Goal: Task Accomplishment & Management: Complete application form

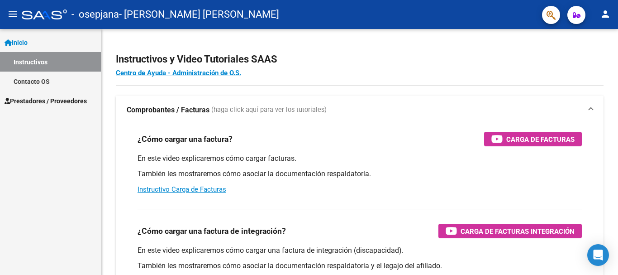
click at [75, 102] on span "Prestadores / Proveedores" at bounding box center [46, 101] width 82 height 10
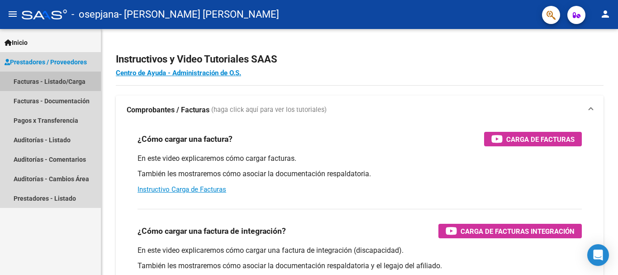
click at [72, 81] on link "Facturas - Listado/Carga" at bounding box center [50, 80] width 101 height 19
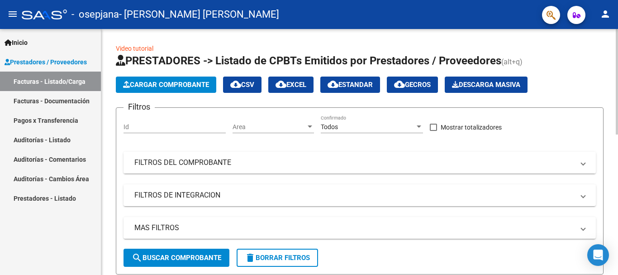
click at [215, 167] on mat-panel-title "FILTROS DEL COMPROBANTE" at bounding box center [354, 162] width 440 height 10
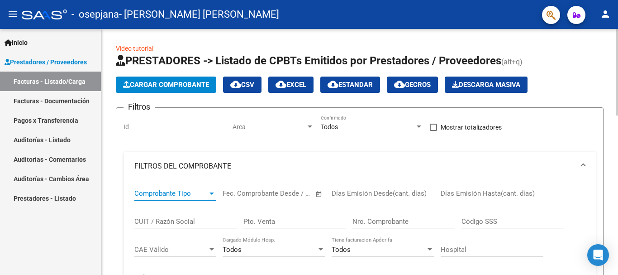
click at [205, 196] on span "Comprobante Tipo" at bounding box center [170, 193] width 73 height 8
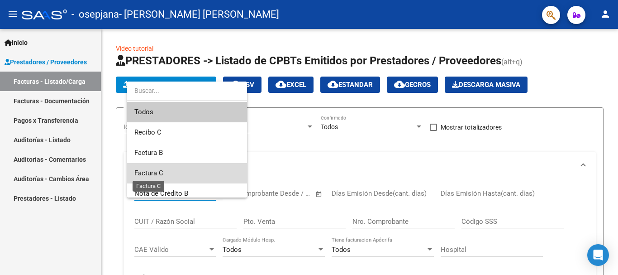
click at [161, 169] on span "Factura C" at bounding box center [148, 173] width 29 height 8
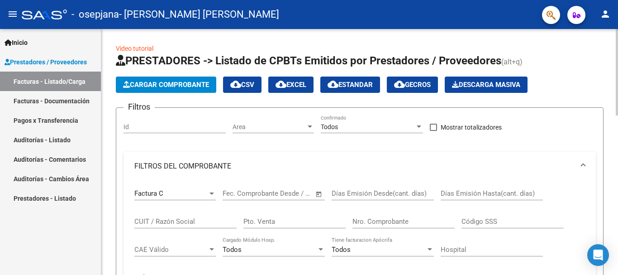
click at [319, 192] on span "Open calendar" at bounding box center [319, 194] width 22 height 22
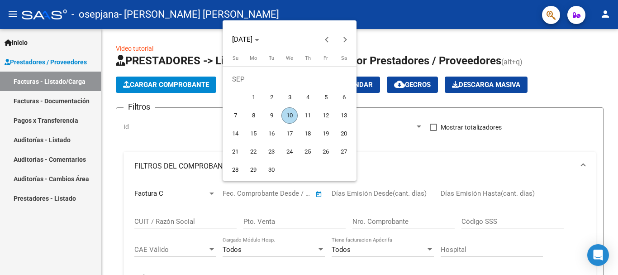
click at [290, 109] on span "10" at bounding box center [289, 115] width 16 height 16
click at [331, 39] on span "Previous month" at bounding box center [327, 39] width 18 height 18
click at [324, 76] on span "1" at bounding box center [326, 79] width 16 height 16
type input "[DATE]"
click at [356, 191] on div at bounding box center [309, 137] width 618 height 275
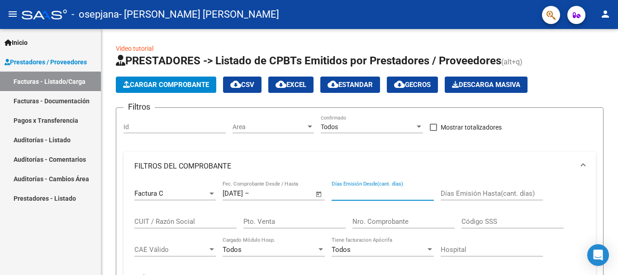
click at [356, 191] on input "Días Emisión Desde(cant. días)" at bounding box center [383, 193] width 102 height 8
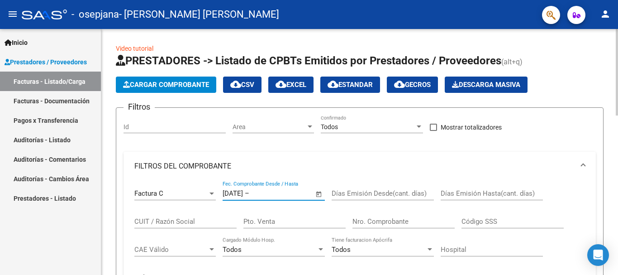
click at [295, 189] on input "text" at bounding box center [273, 193] width 44 height 8
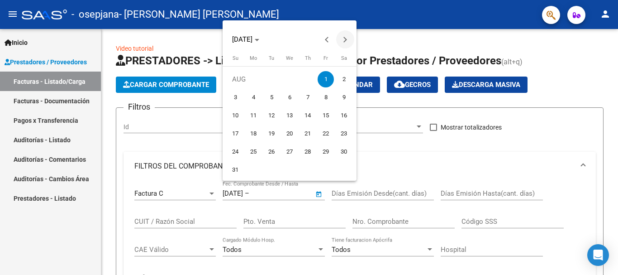
click at [345, 43] on span "Next month" at bounding box center [345, 39] width 18 height 18
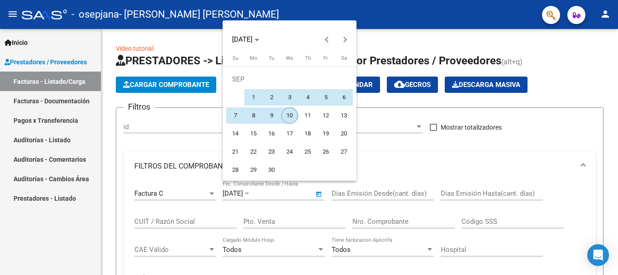
click at [289, 116] on span "10" at bounding box center [289, 115] width 16 height 16
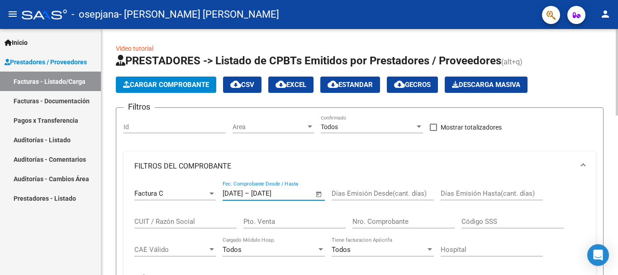
click at [295, 192] on input "[DATE]" at bounding box center [273, 193] width 44 height 8
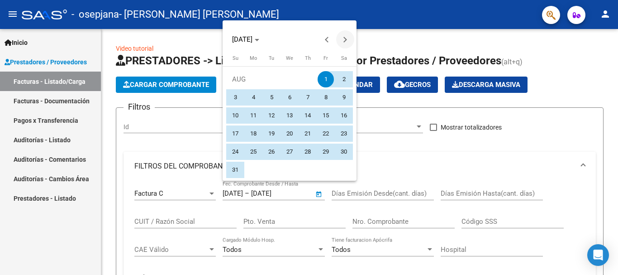
click at [342, 43] on span "Next month" at bounding box center [345, 39] width 18 height 18
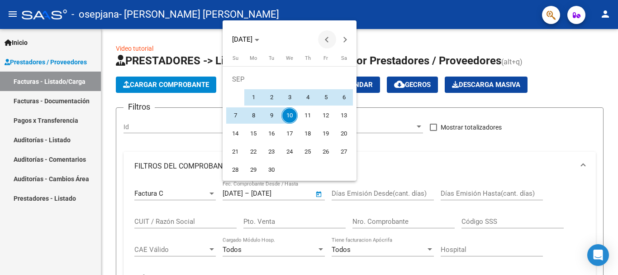
click at [329, 36] on span "Previous month" at bounding box center [327, 39] width 18 height 18
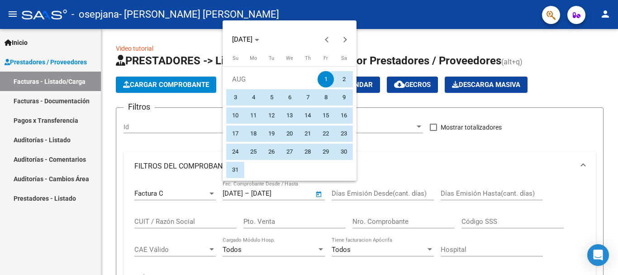
click at [303, 195] on div at bounding box center [309, 137] width 618 height 275
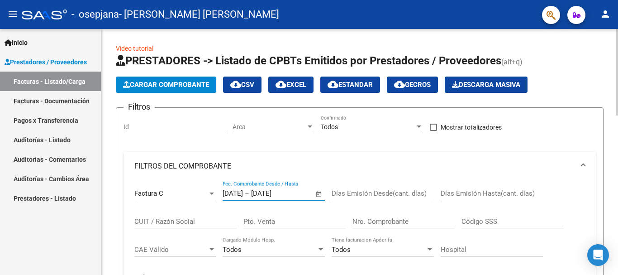
click at [295, 191] on input "[DATE]" at bounding box center [273, 193] width 44 height 8
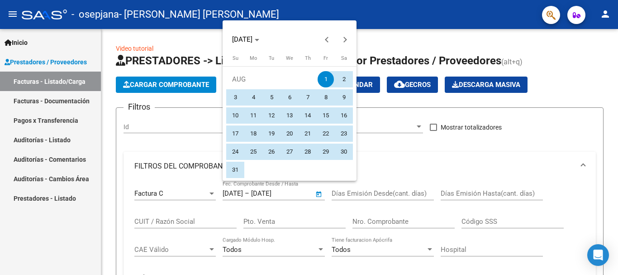
click at [305, 192] on div at bounding box center [309, 137] width 618 height 275
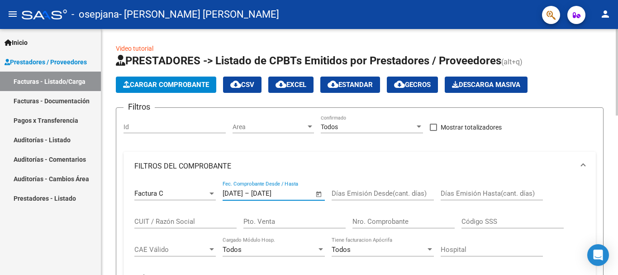
type input "[DATE]"
click at [336, 197] on input "Días Emisión Desde(cant. días)" at bounding box center [383, 193] width 102 height 8
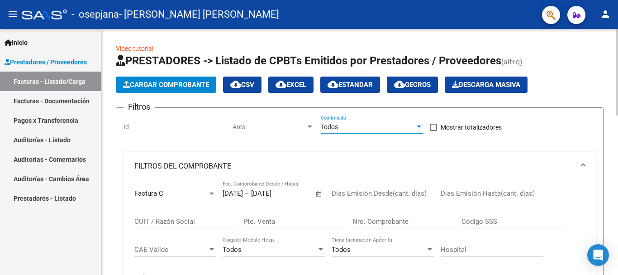
click at [420, 130] on div at bounding box center [419, 126] width 8 height 7
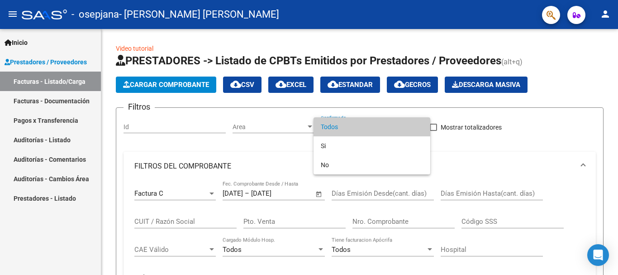
click at [483, 146] on div at bounding box center [309, 137] width 618 height 275
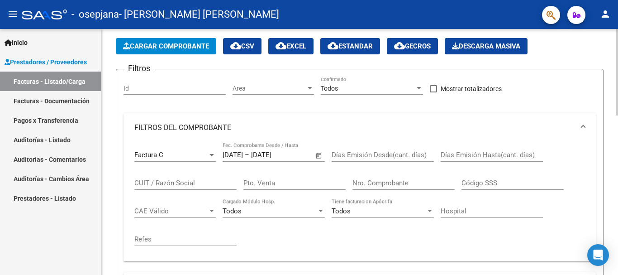
scroll to position [40, 0]
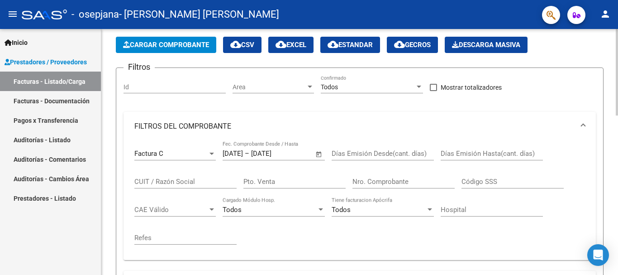
click at [618, 115] on div at bounding box center [617, 86] width 2 height 86
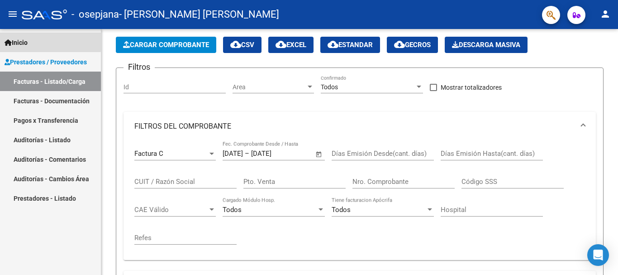
click at [32, 38] on link "Inicio" at bounding box center [50, 42] width 101 height 19
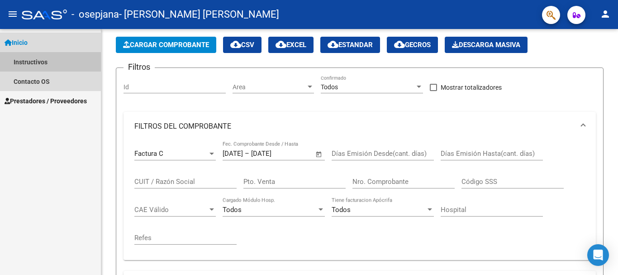
click at [39, 62] on link "Instructivos" at bounding box center [50, 61] width 101 height 19
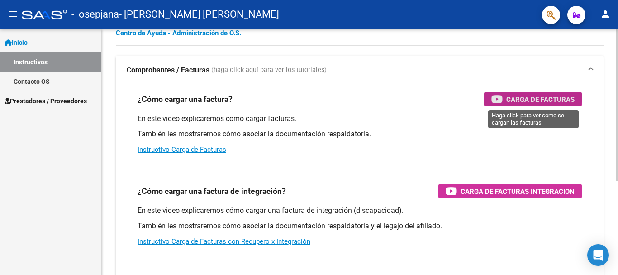
click at [510, 94] on span "Carga de Facturas" at bounding box center [540, 99] width 68 height 11
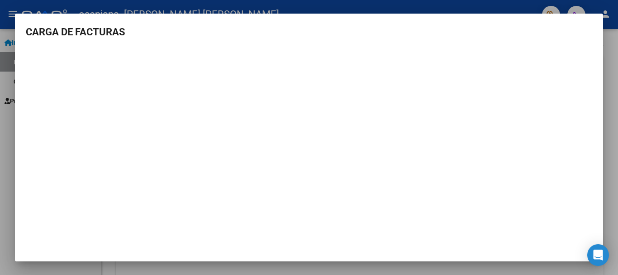
scroll to position [1, 0]
click at [618, 78] on div at bounding box center [309, 137] width 618 height 275
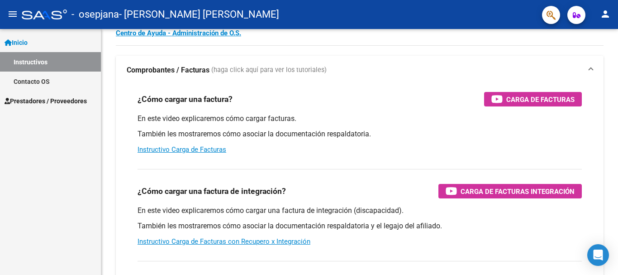
click at [45, 95] on link "Prestadores / Proveedores" at bounding box center [50, 100] width 101 height 19
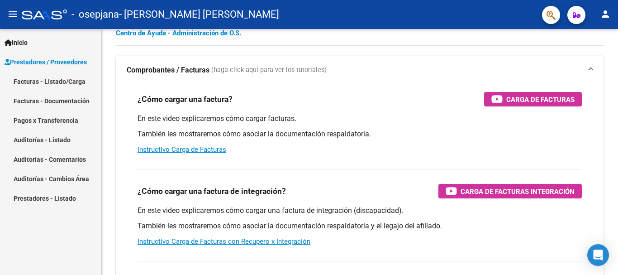
click at [53, 76] on link "Facturas - Listado/Carga" at bounding box center [50, 80] width 101 height 19
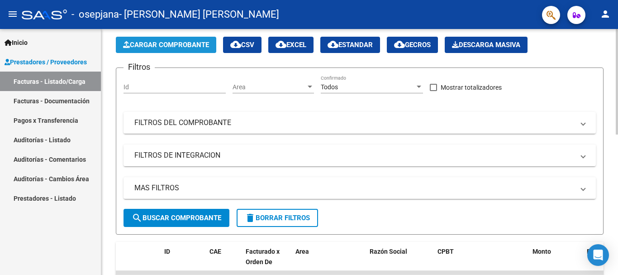
click at [149, 43] on span "Cargar Comprobante" at bounding box center [166, 45] width 86 height 8
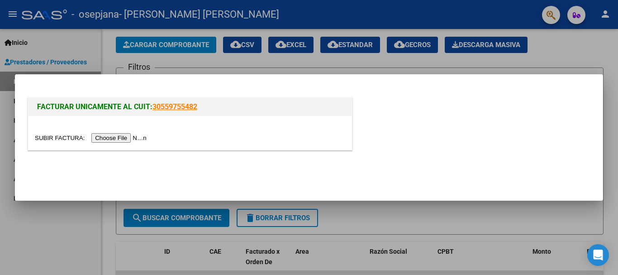
click at [141, 137] on input "file" at bounding box center [92, 138] width 114 height 10
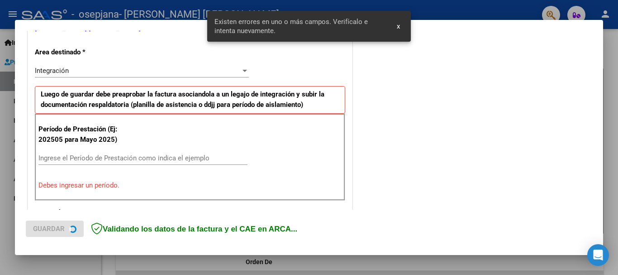
scroll to position [209, 0]
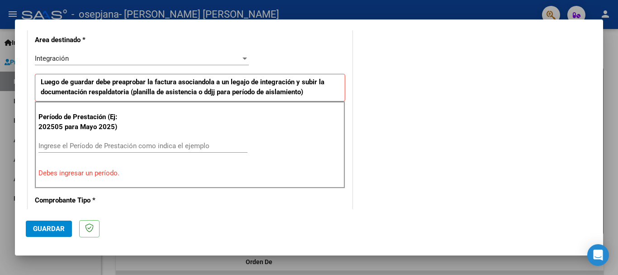
click at [74, 147] on input "Ingrese el Período de Prestación como indica el ejemplo" at bounding box center [142, 146] width 209 height 8
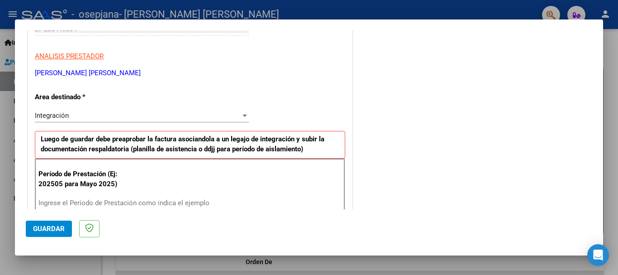
scroll to position [134, 0]
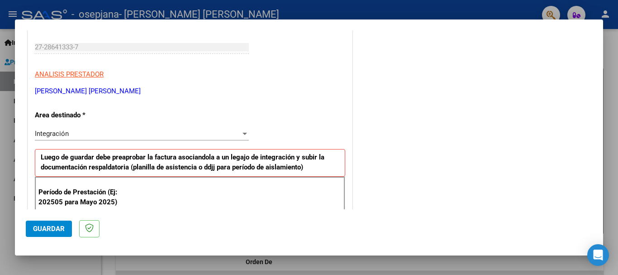
drag, startPoint x: 581, startPoint y: 77, endPoint x: 576, endPoint y: 60, distance: 18.0
click at [614, 81] on div at bounding box center [309, 137] width 618 height 275
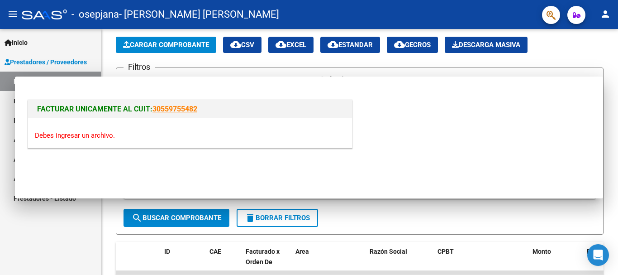
scroll to position [0, 0]
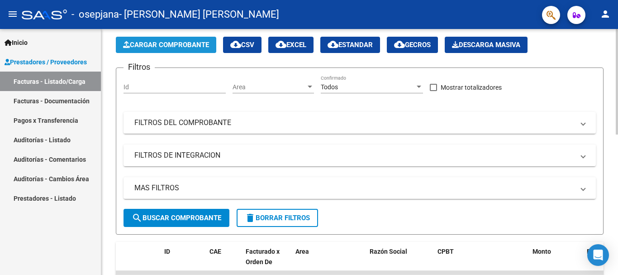
click at [150, 38] on button "Cargar Comprobante" at bounding box center [166, 45] width 100 height 16
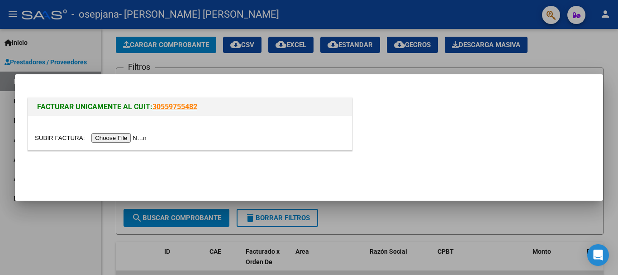
click at [133, 138] on input "file" at bounding box center [92, 138] width 114 height 10
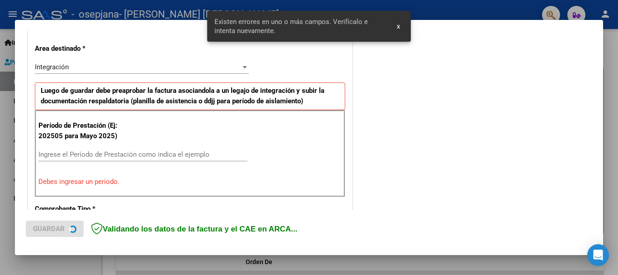
scroll to position [209, 0]
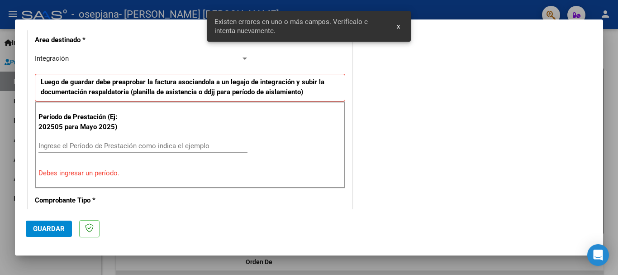
click at [242, 60] on div at bounding box center [245, 58] width 8 height 7
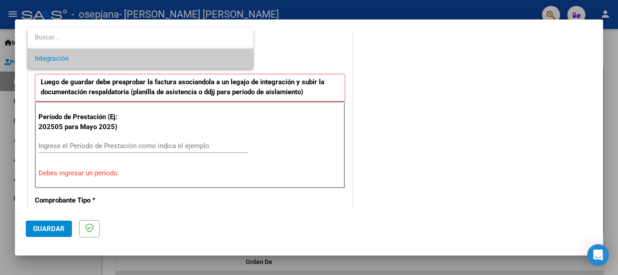
drag, startPoint x: 600, startPoint y: 100, endPoint x: 598, endPoint y: 84, distance: 16.8
click at [598, 84] on div at bounding box center [309, 137] width 618 height 275
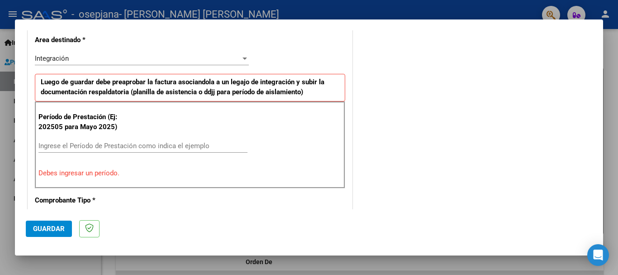
scroll to position [157, 0]
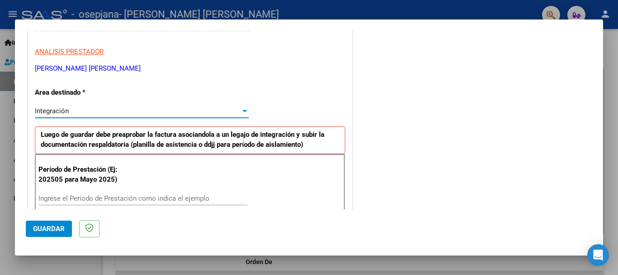
click at [238, 114] on div "Integración" at bounding box center [138, 111] width 206 height 8
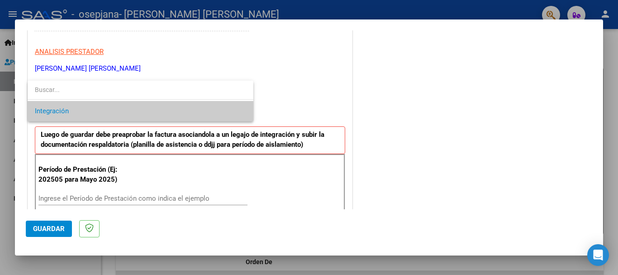
click at [190, 114] on span "Integración" at bounding box center [140, 111] width 211 height 20
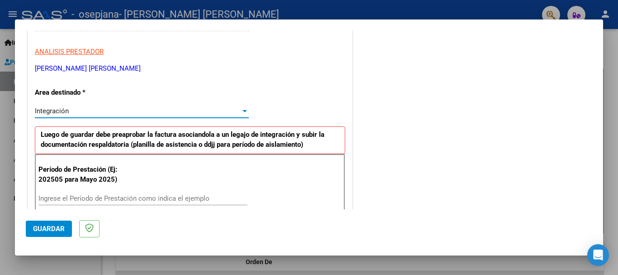
click at [76, 198] on input "Ingrese el Período de Prestación como indica el ejemplo" at bounding box center [142, 198] width 209 height 8
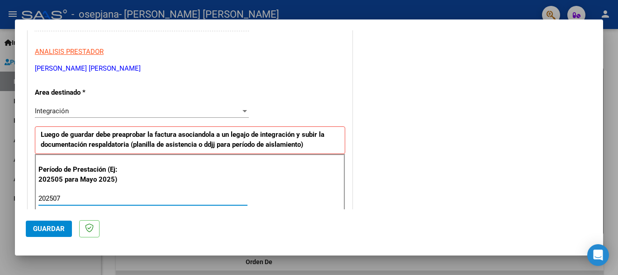
type input "202507"
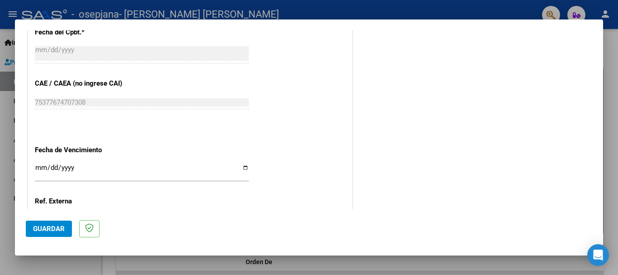
scroll to position [539, 0]
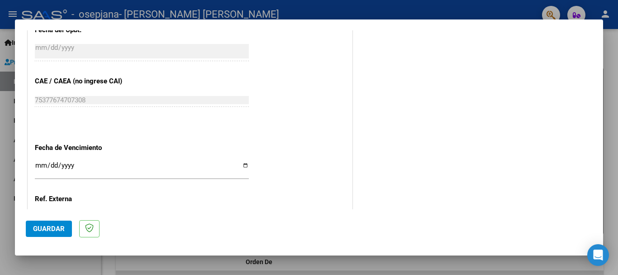
click at [41, 167] on input "Ingresar la fecha" at bounding box center [142, 169] width 214 height 14
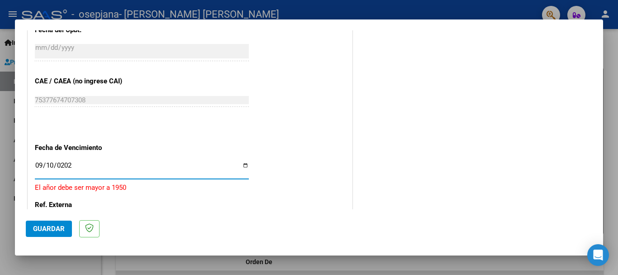
type input "[DATE]"
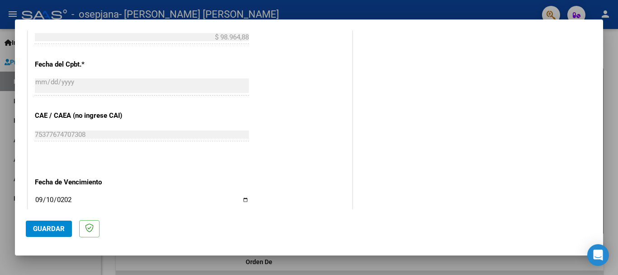
scroll to position [618, 0]
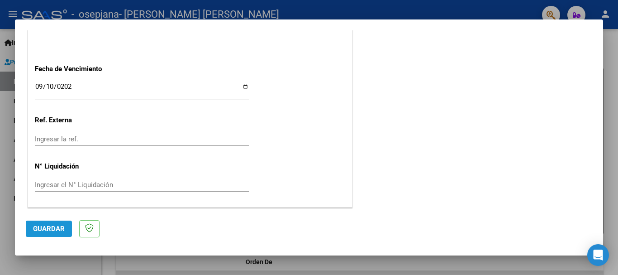
click at [49, 229] on span "Guardar" at bounding box center [49, 228] width 32 height 8
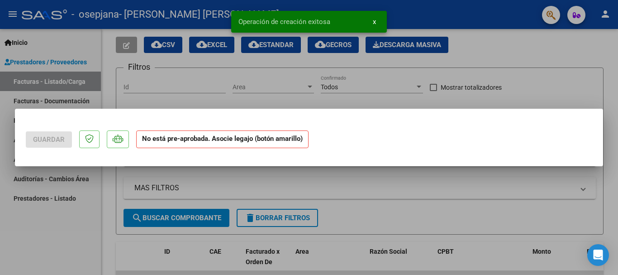
scroll to position [0, 0]
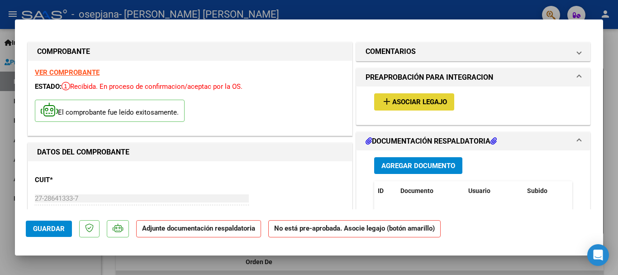
click at [407, 103] on span "Asociar Legajo" at bounding box center [419, 102] width 55 height 8
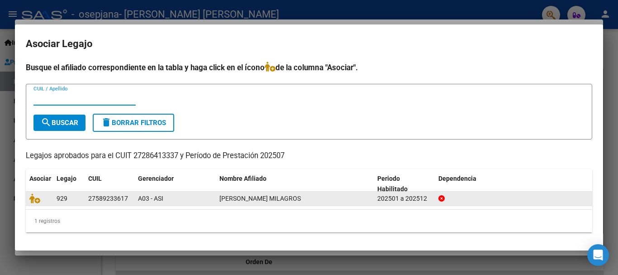
click at [289, 200] on span "[PERSON_NAME] MILAGROS" at bounding box center [259, 198] width 81 height 7
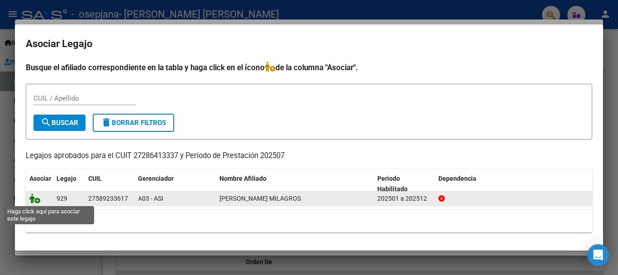
click at [32, 197] on icon at bounding box center [34, 198] width 11 height 10
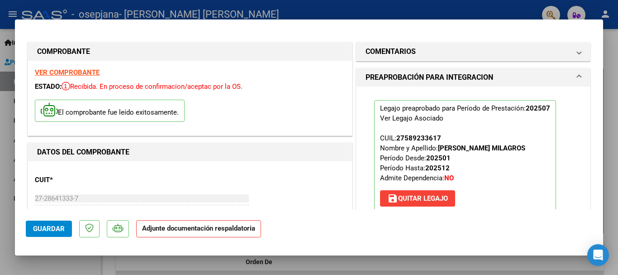
scroll to position [133, 0]
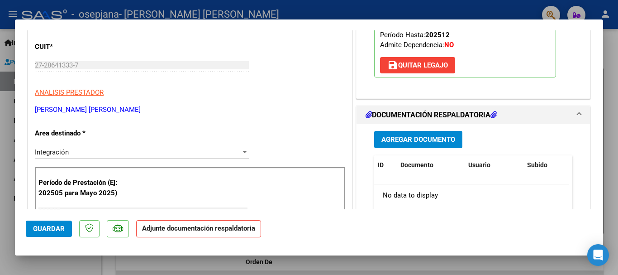
click at [410, 141] on span "Agregar Documento" at bounding box center [418, 140] width 74 height 8
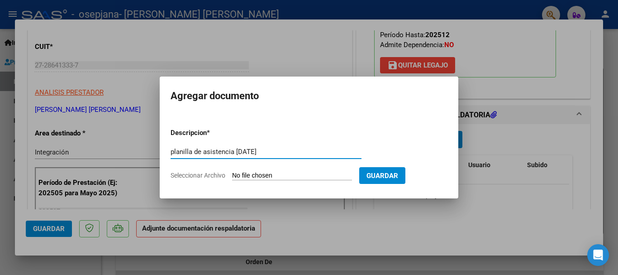
type input "planilla de asistencia [DATE]"
click at [395, 178] on span "Guardar" at bounding box center [383, 175] width 32 height 8
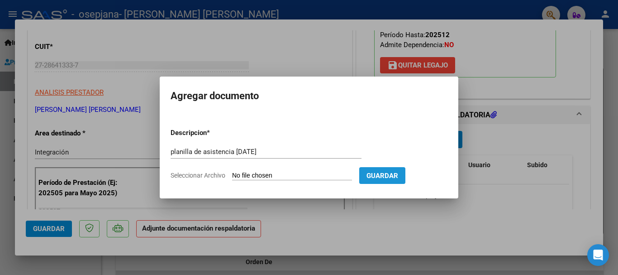
click at [382, 176] on span "Guardar" at bounding box center [383, 175] width 32 height 8
click at [306, 171] on form "Descripcion * planilla de asistencia [DATE] Escriba aquí una descripcion Selecc…" at bounding box center [309, 154] width 277 height 66
click at [265, 174] on input "Seleccionar Archivo" at bounding box center [292, 175] width 120 height 9
type input "C:\fakepath\planilla asistencia [DATE] [PERSON_NAME].pdf"
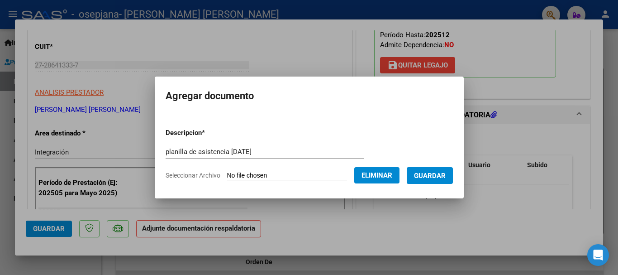
click at [446, 171] on span "Guardar" at bounding box center [430, 175] width 32 height 8
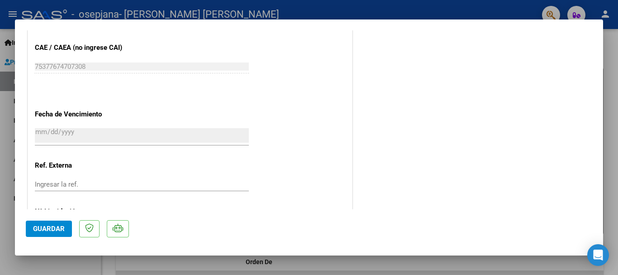
scroll to position [631, 0]
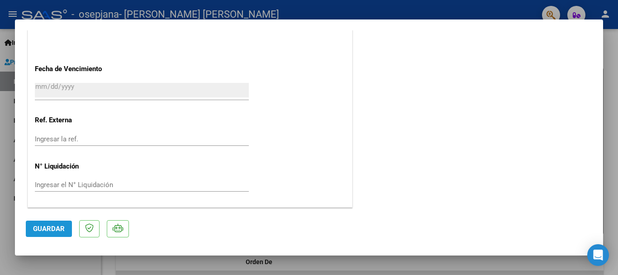
click at [50, 227] on span "Guardar" at bounding box center [49, 228] width 32 height 8
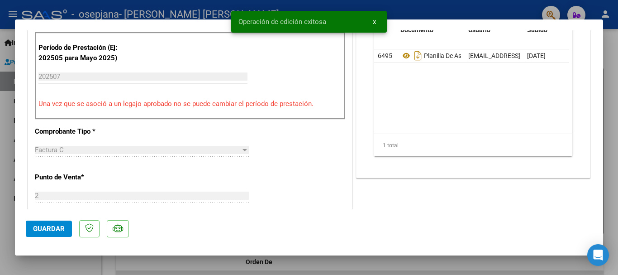
scroll to position [214, 0]
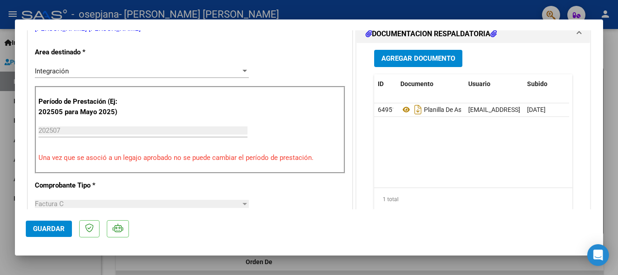
click at [617, 72] on div at bounding box center [309, 137] width 618 height 275
type input "$ 0,00"
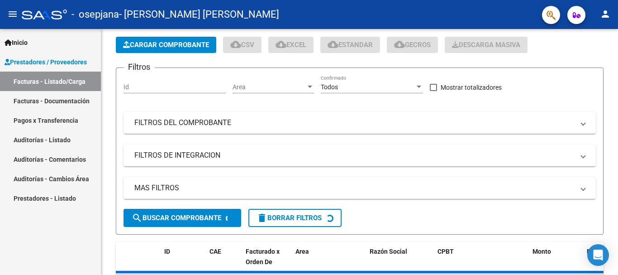
click at [617, 72] on div at bounding box center [617, 98] width 2 height 105
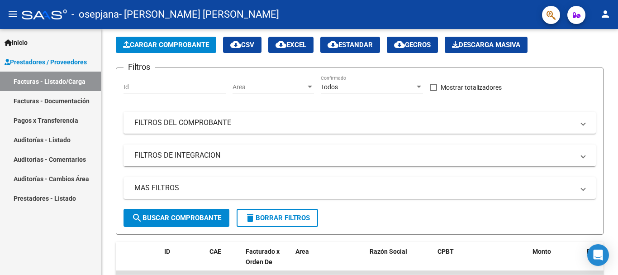
click at [33, 138] on link "Auditorías - Listado" at bounding box center [50, 139] width 101 height 19
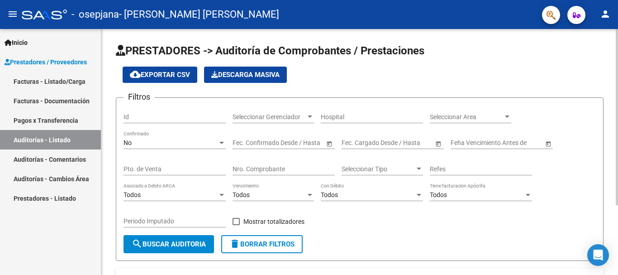
click at [579, 19] on div "menu - osepjana - [PERSON_NAME] [PERSON_NAME] person Inicio Instructivos Contac…" at bounding box center [309, 137] width 618 height 275
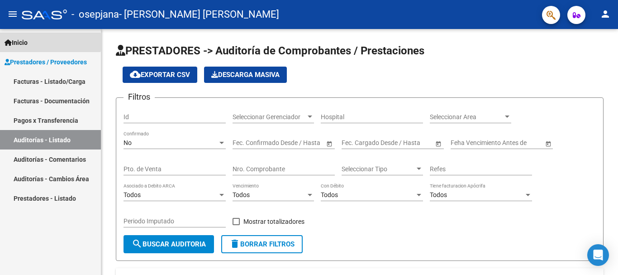
click at [26, 42] on span "Inicio" at bounding box center [16, 43] width 23 height 10
